Goal: Information Seeking & Learning: Learn about a topic

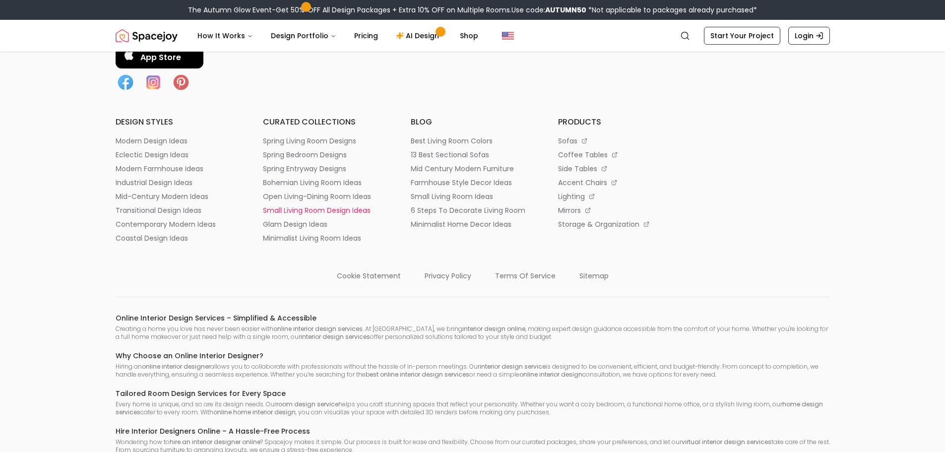
scroll to position [5432, 0]
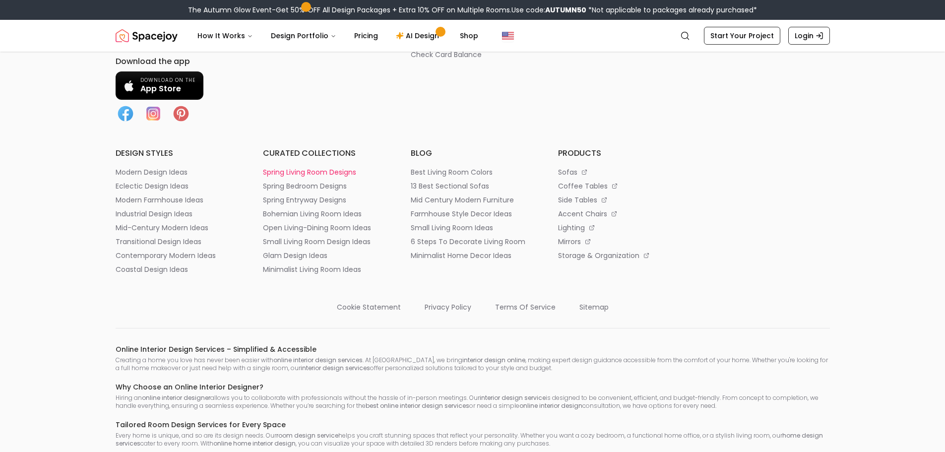
click at [320, 175] on p "spring living room designs" at bounding box center [309, 172] width 93 height 10
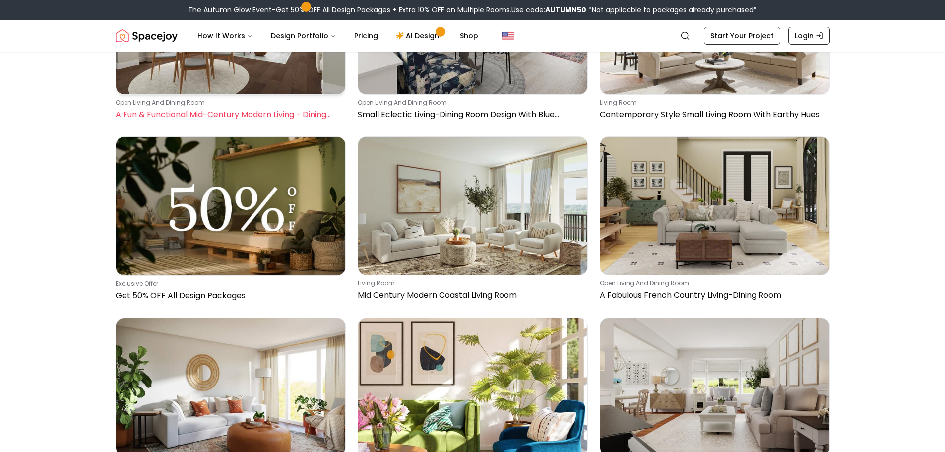
scroll to position [198, 0]
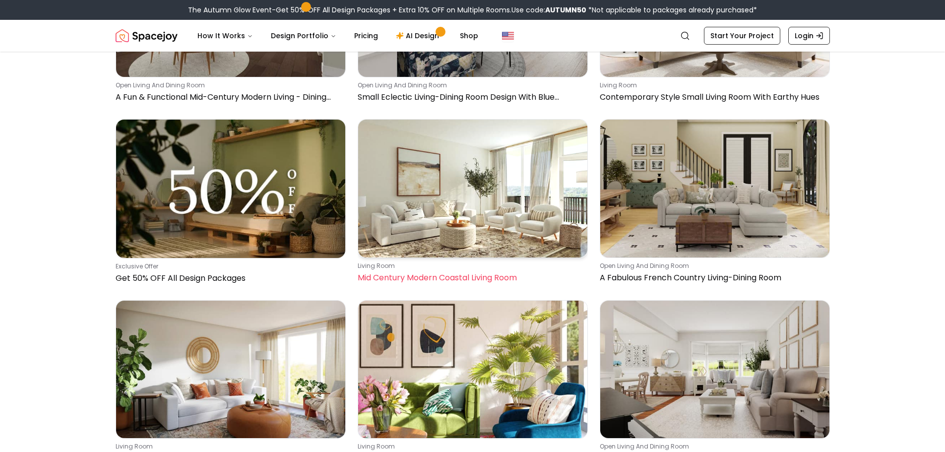
click at [421, 203] on img at bounding box center [472, 188] width 229 height 137
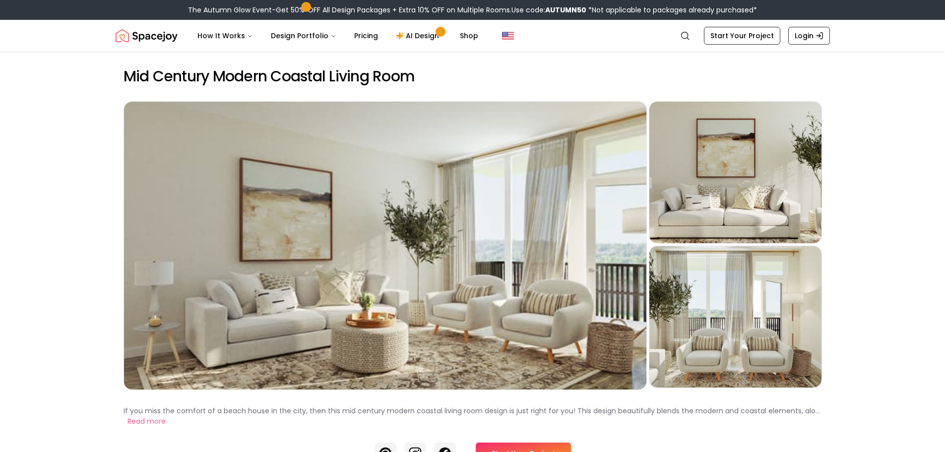
drag, startPoint x: 868, startPoint y: 314, endPoint x: 846, endPoint y: 84, distance: 230.8
click at [153, 40] on img "Spacejoy" at bounding box center [147, 36] width 62 height 20
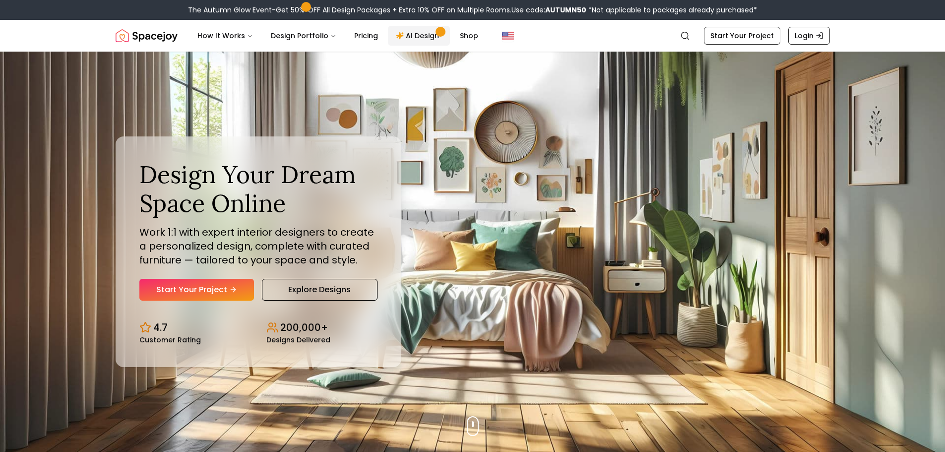
click at [414, 36] on link "AI Design" at bounding box center [419, 36] width 62 height 20
